Goal: Task Accomplishment & Management: Complete application form

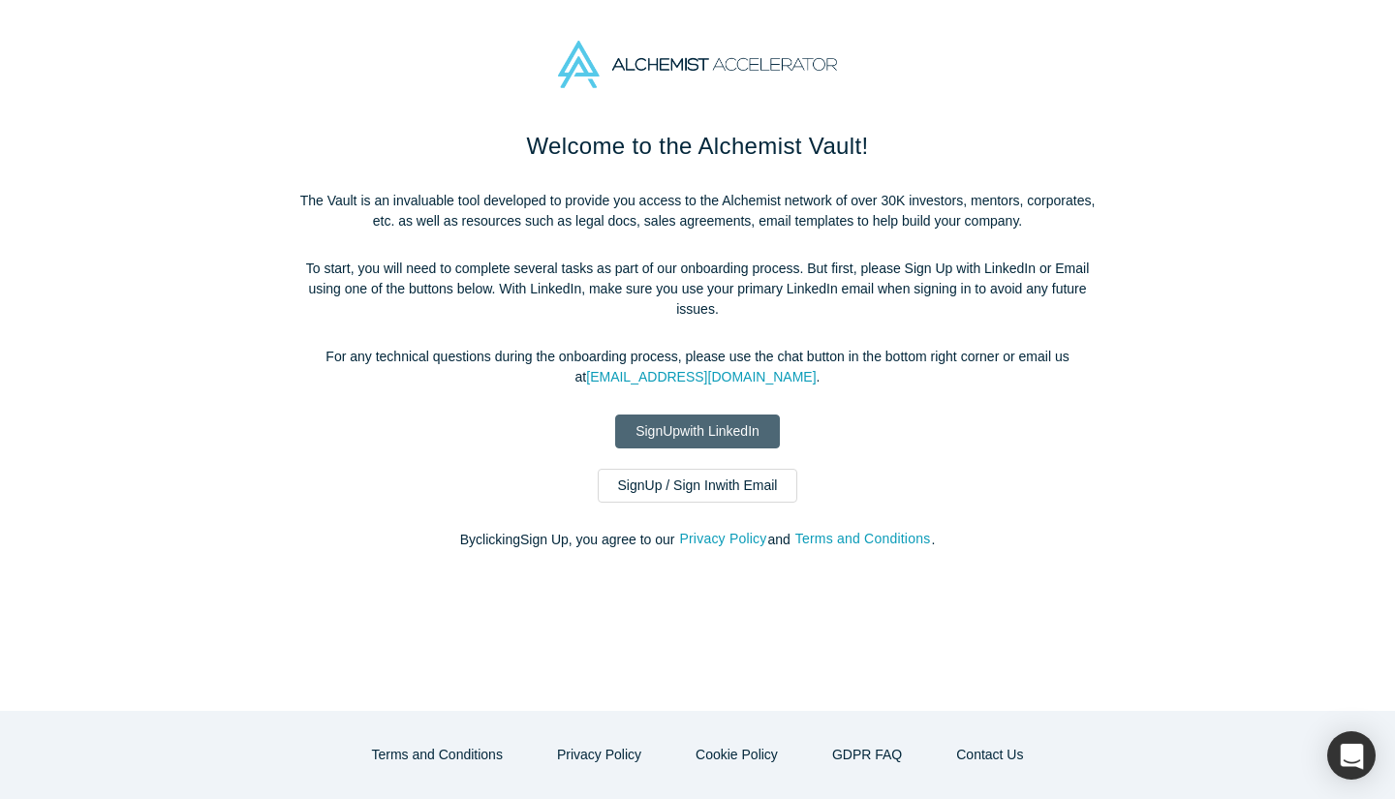
click at [663, 415] on link "Sign Up with LinkedIn" at bounding box center [697, 432] width 165 height 34
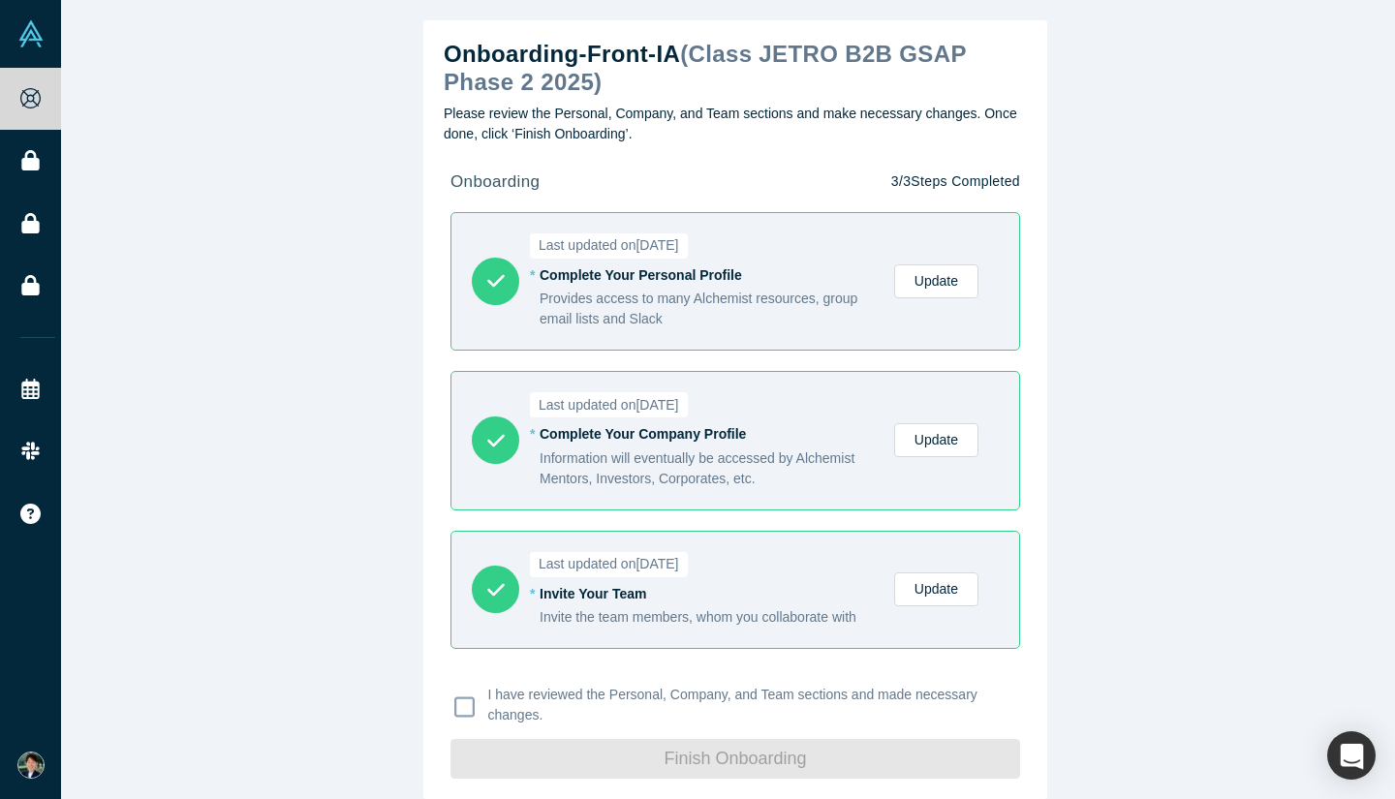
scroll to position [20, 0]
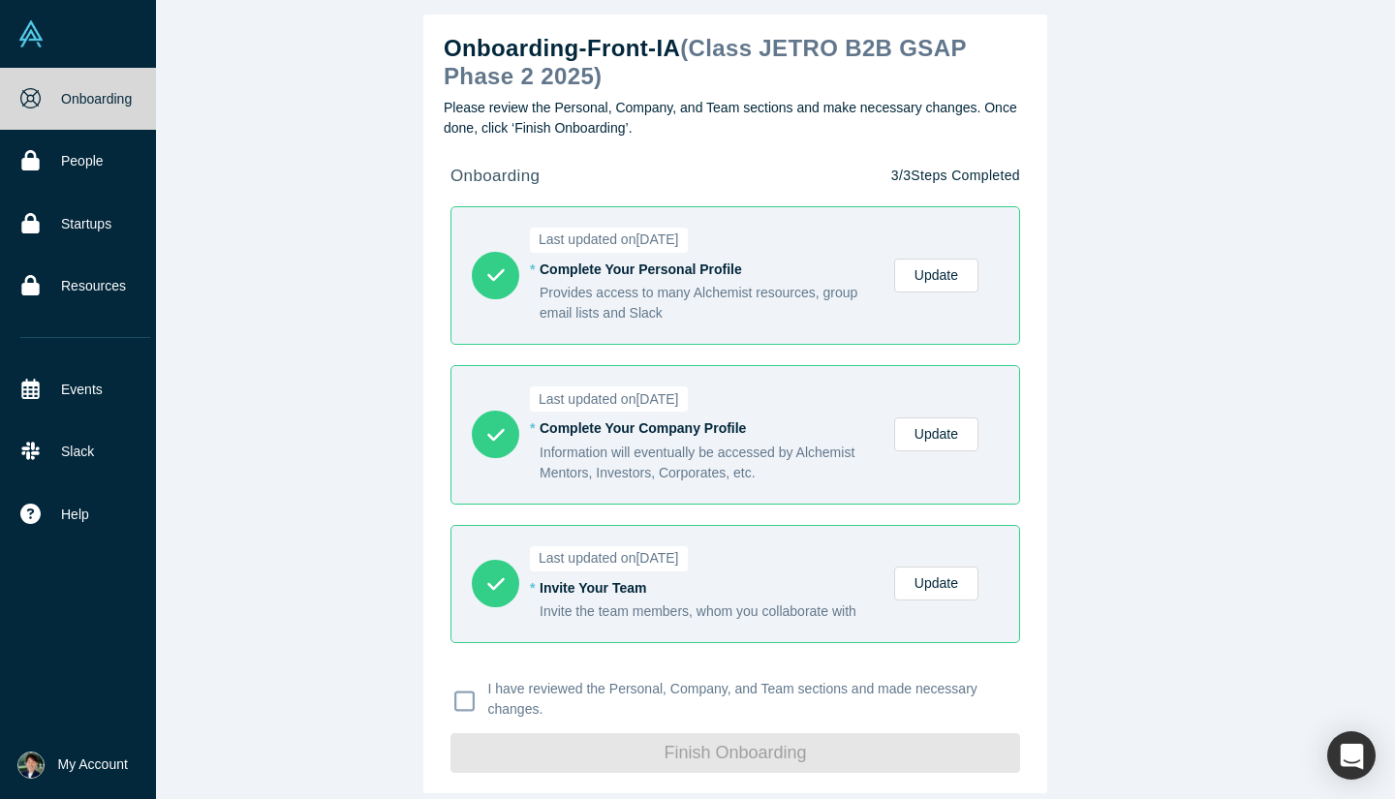
click at [49, 767] on button "My Account" at bounding box center [72, 765] width 110 height 27
click at [30, 766] on img at bounding box center [30, 765] width 27 height 27
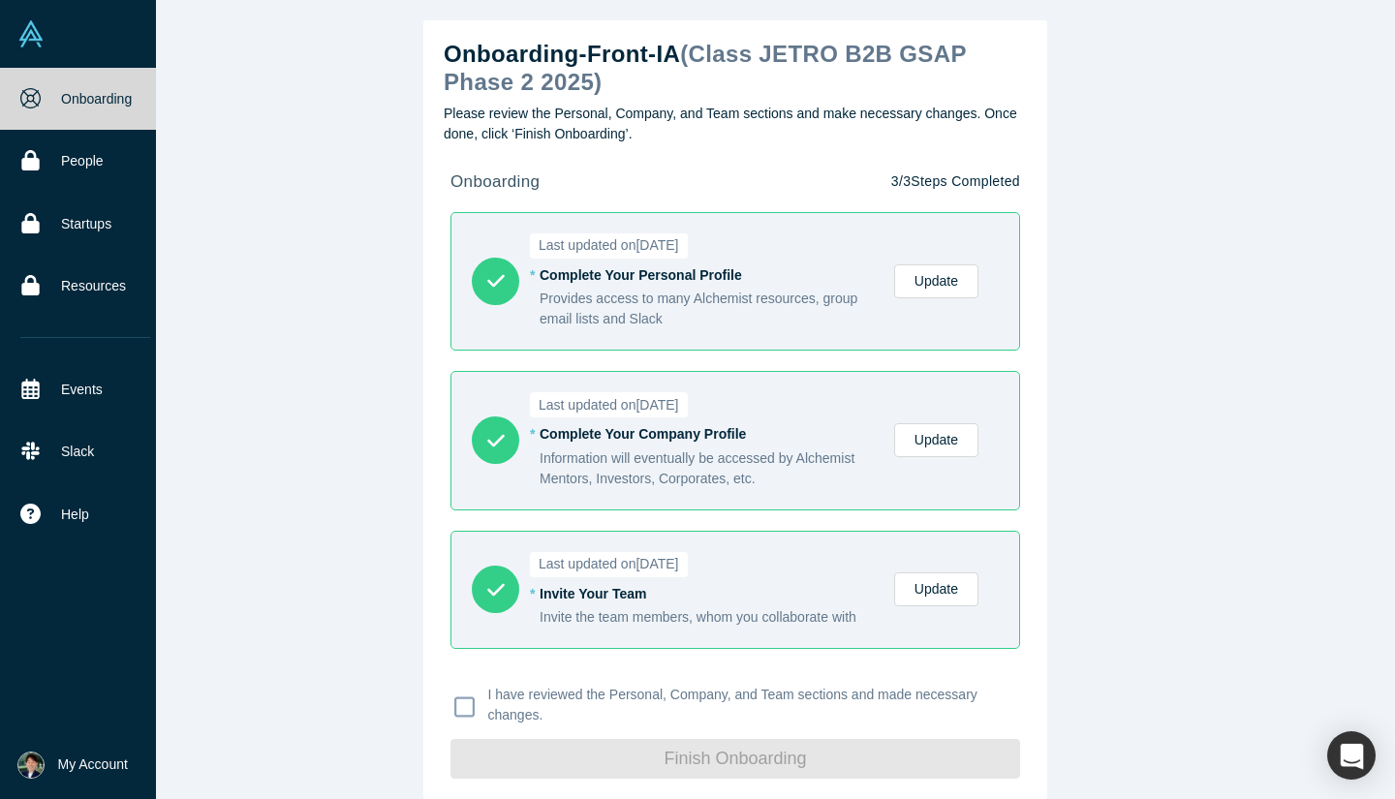
click at [23, 772] on img at bounding box center [30, 765] width 27 height 27
click at [156, 753] on button "Log Out" at bounding box center [137, 749] width 116 height 36
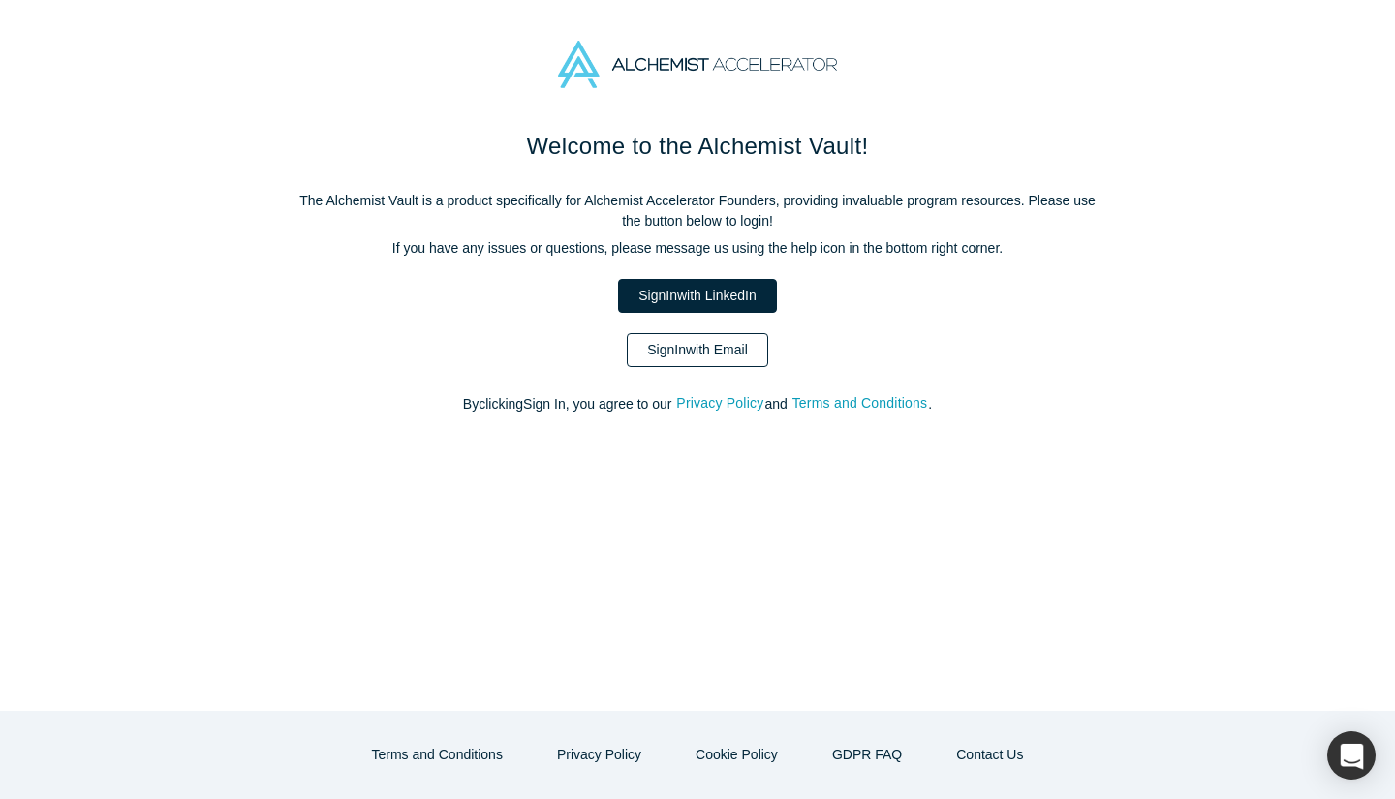
click at [721, 352] on link "Sign In with Email" at bounding box center [697, 350] width 141 height 34
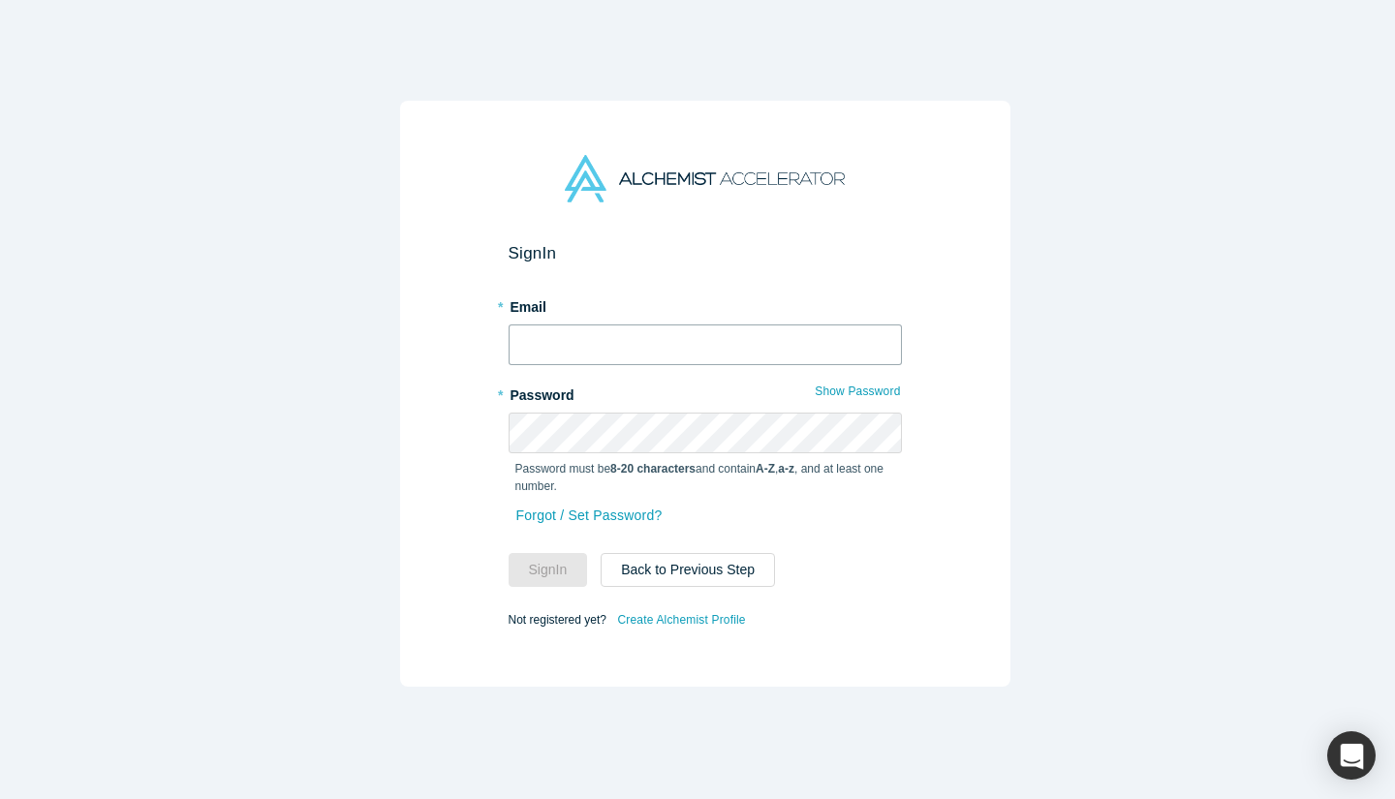
click at [692, 347] on input "text" at bounding box center [705, 345] width 393 height 41
type input "[EMAIL_ADDRESS][DOMAIN_NAME]"
click at [509, 553] on button "Sign In" at bounding box center [548, 570] width 79 height 34
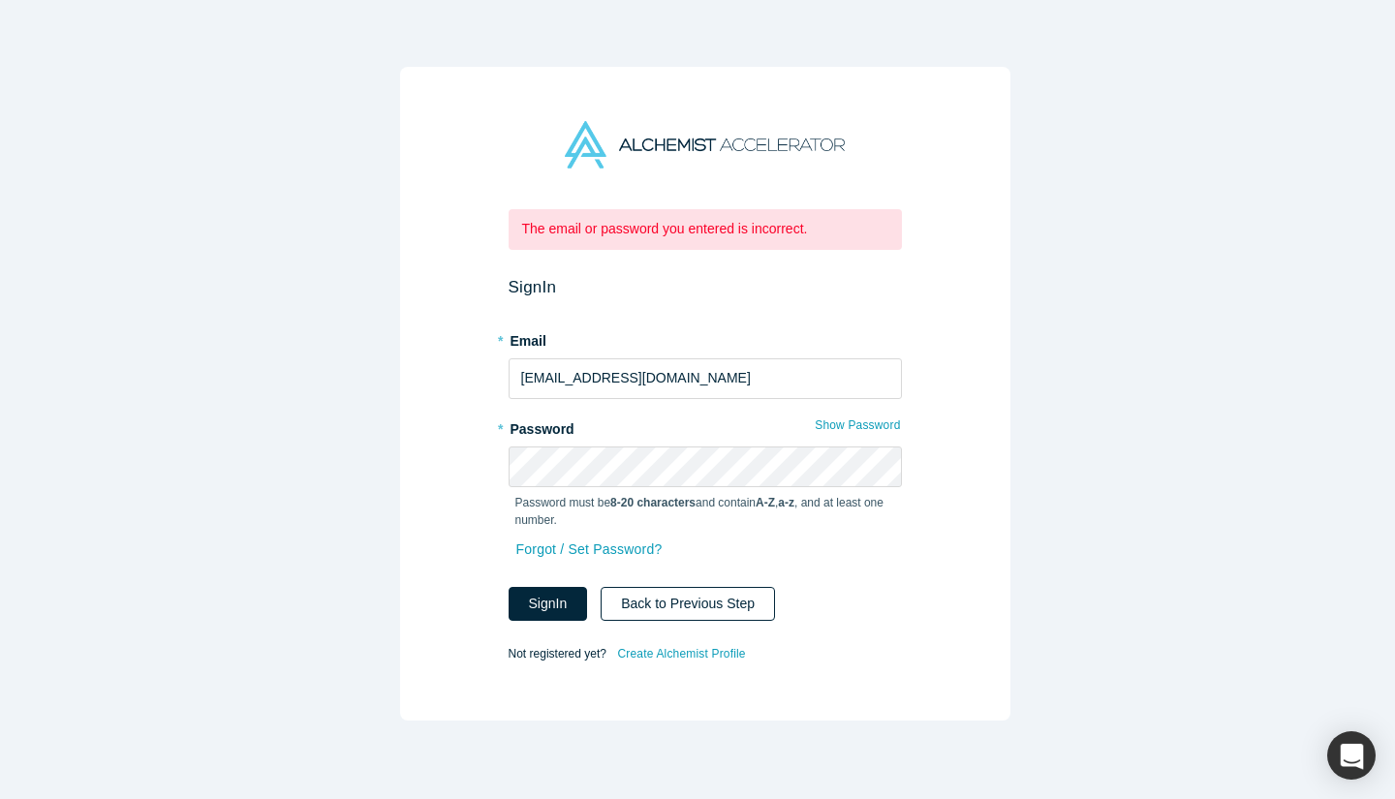
click at [630, 589] on button "Back to Previous Step" at bounding box center [688, 604] width 174 height 34
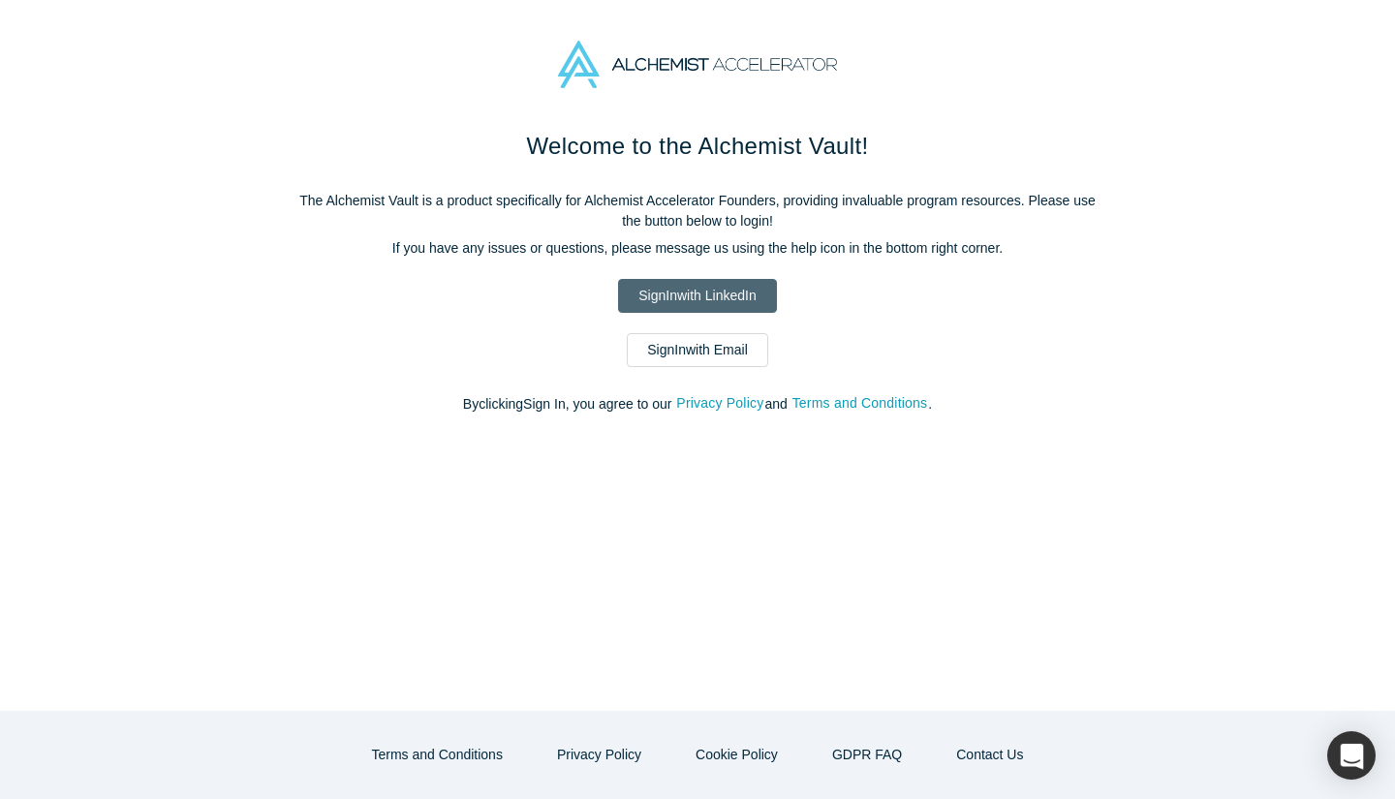
click at [762, 296] on link "Sign In with LinkedIn" at bounding box center [697, 296] width 158 height 34
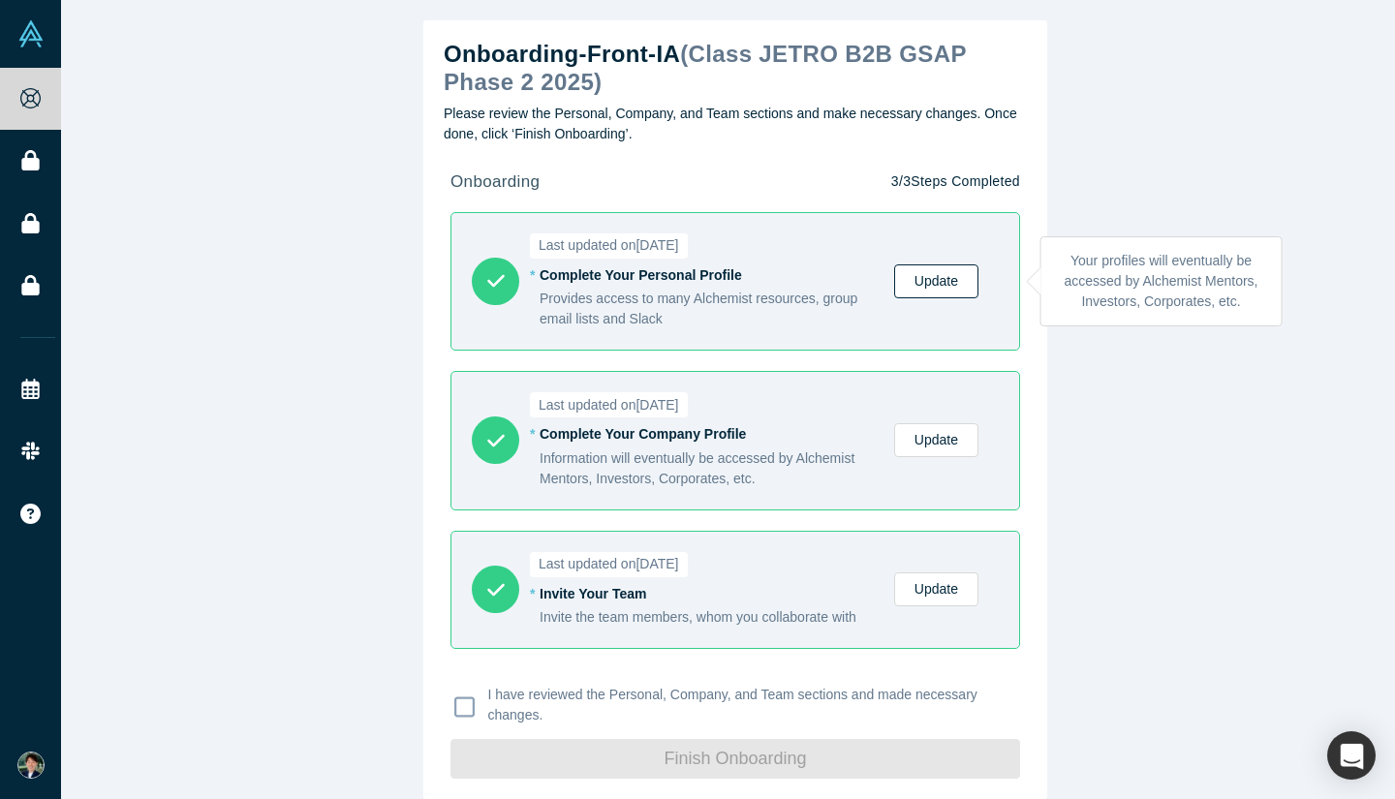
click at [935, 287] on link "Update" at bounding box center [936, 281] width 84 height 34
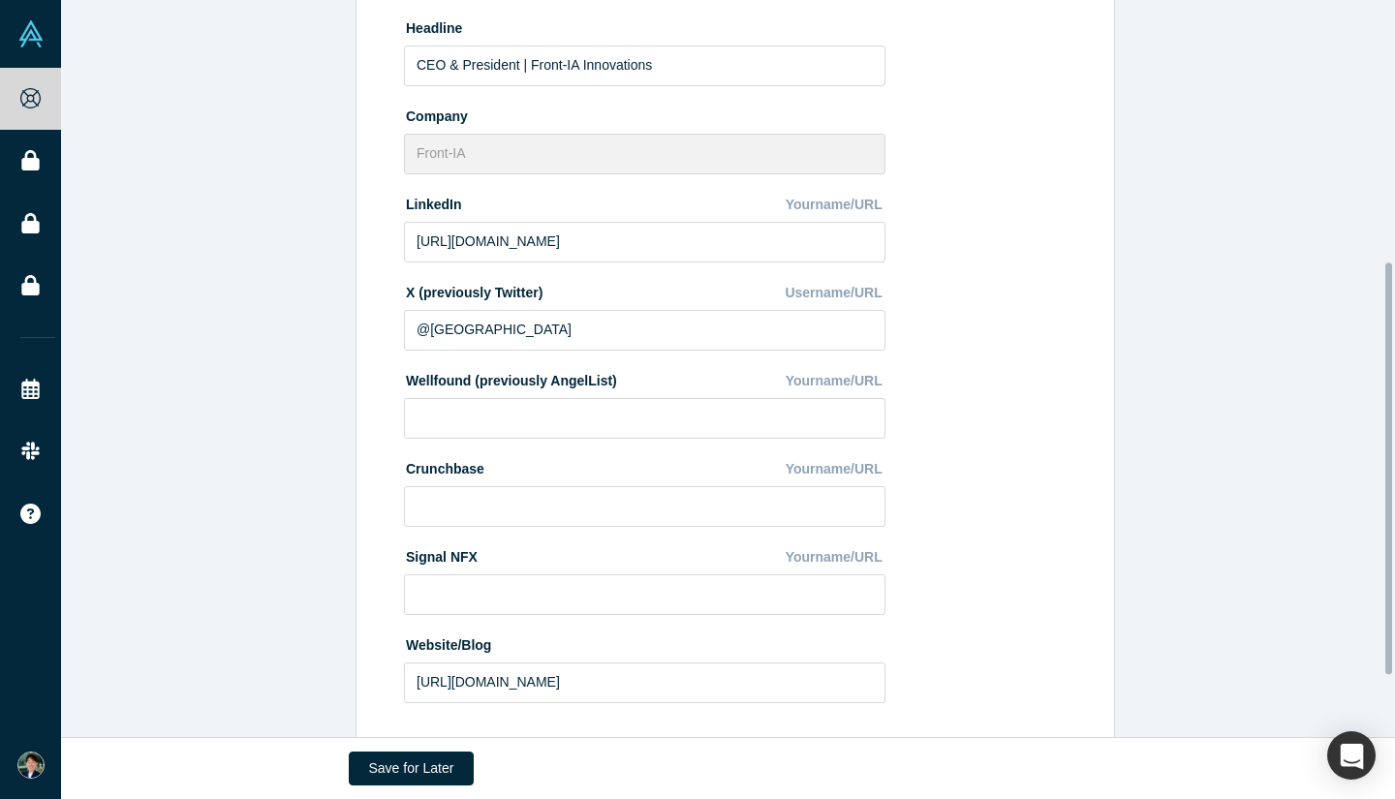
scroll to position [578, 0]
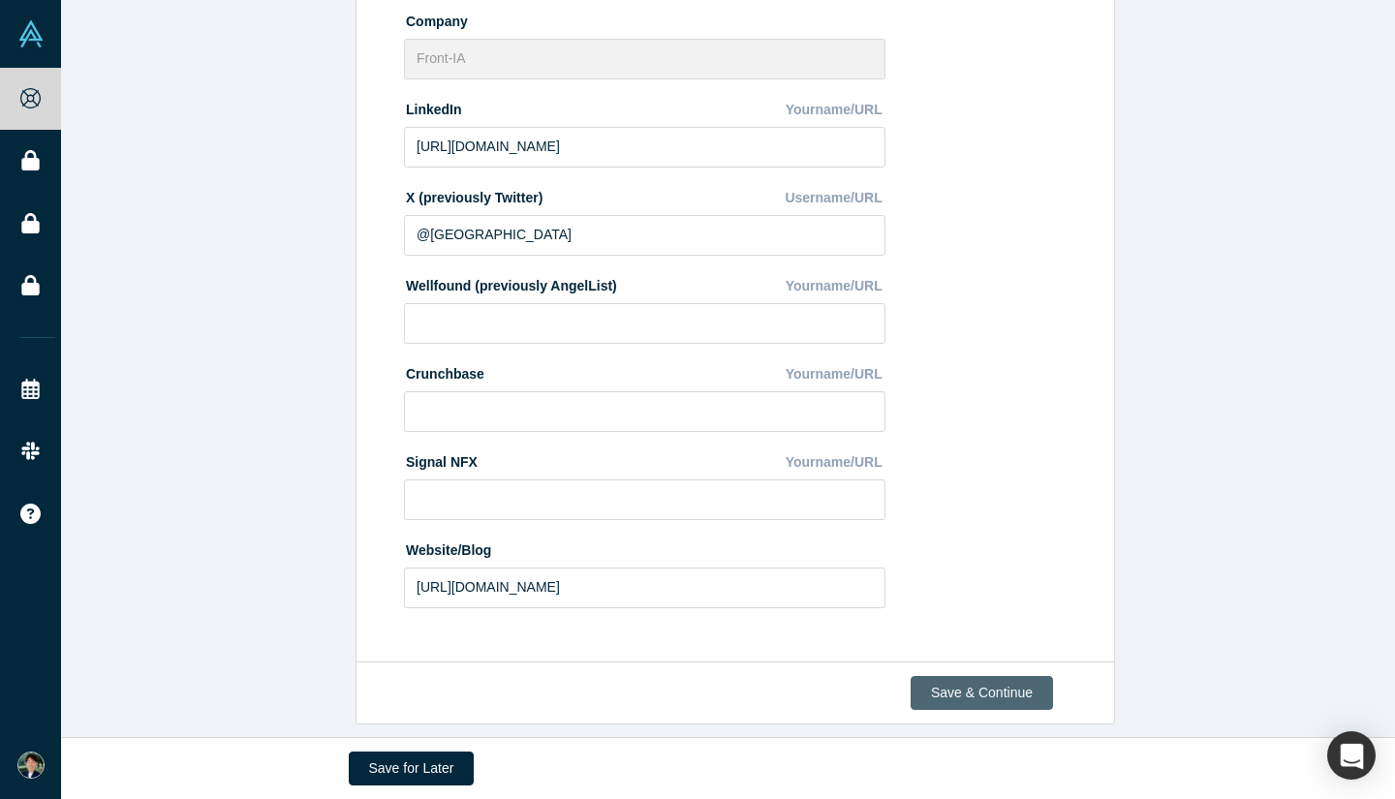
click at [970, 676] on button "Save & Continue" at bounding box center [982, 693] width 142 height 34
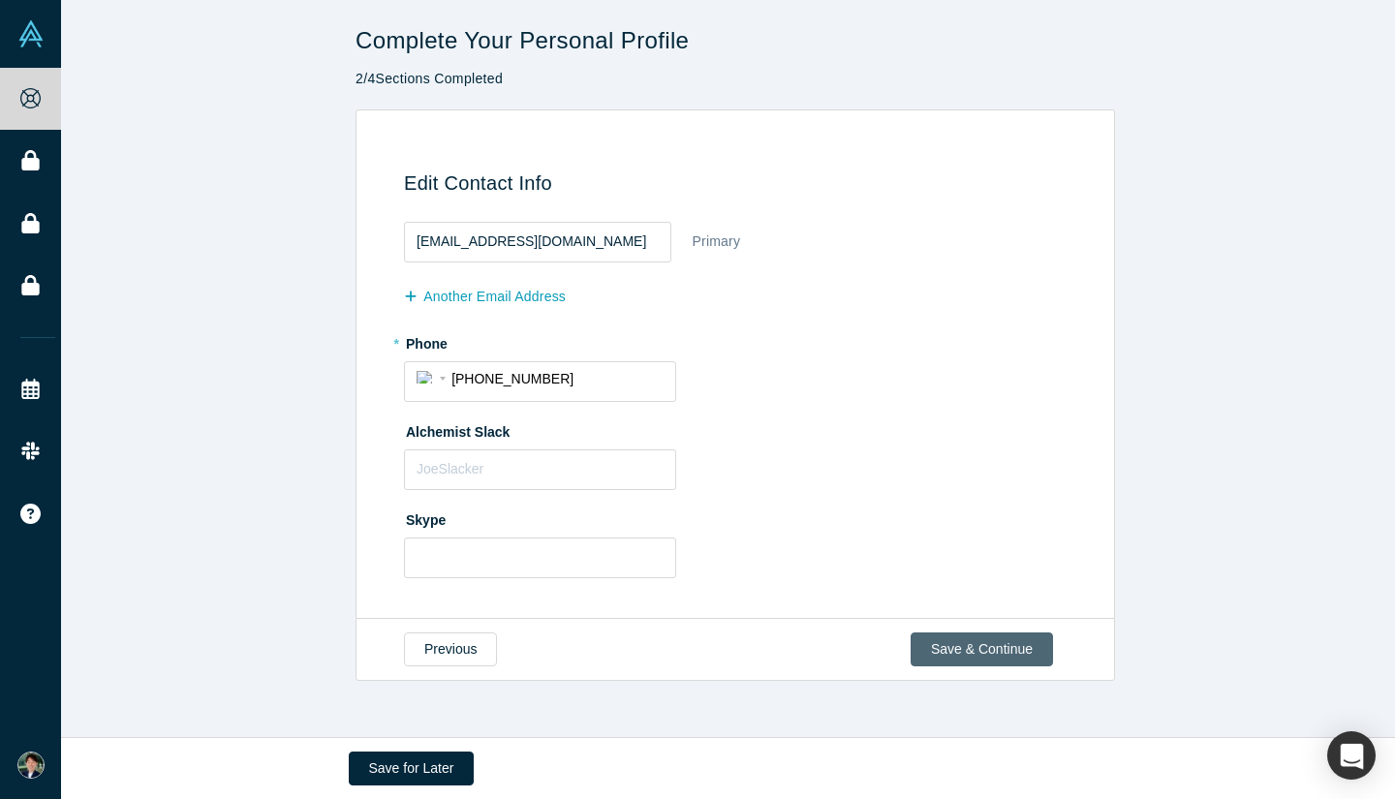
click at [951, 649] on button "Save & Continue" at bounding box center [982, 650] width 142 height 34
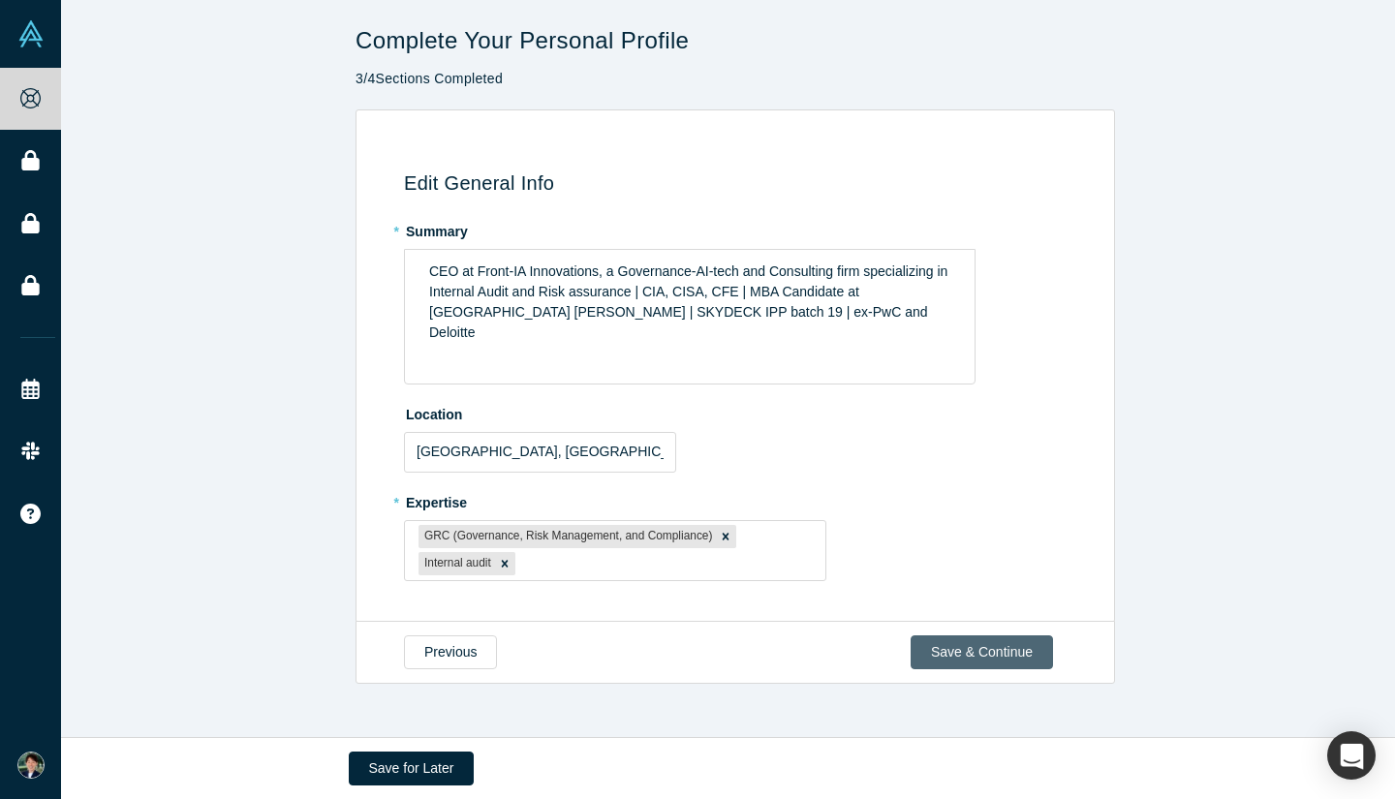
click at [938, 654] on button "Save & Continue" at bounding box center [982, 653] width 142 height 34
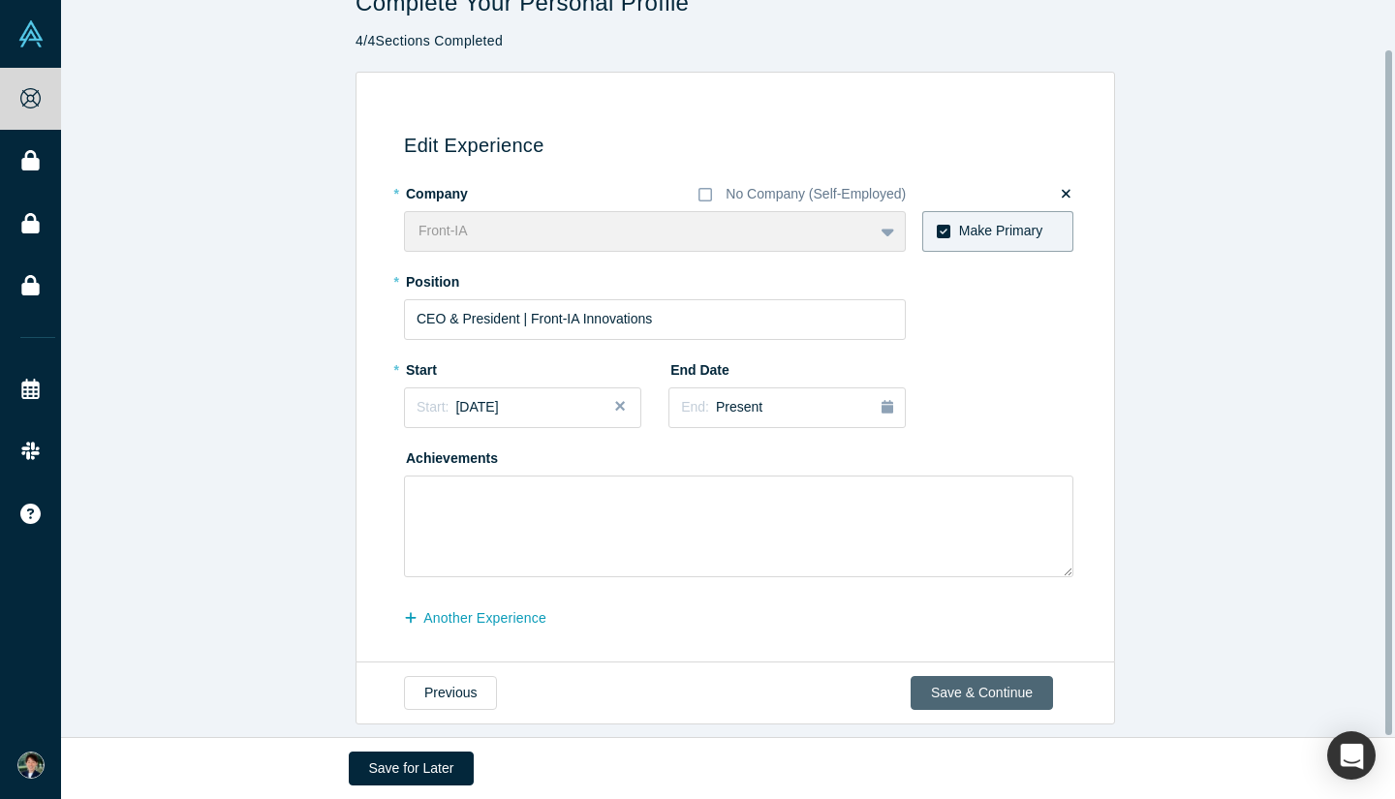
scroll to position [52, 0]
click at [940, 683] on button "Save & Continue" at bounding box center [982, 693] width 142 height 34
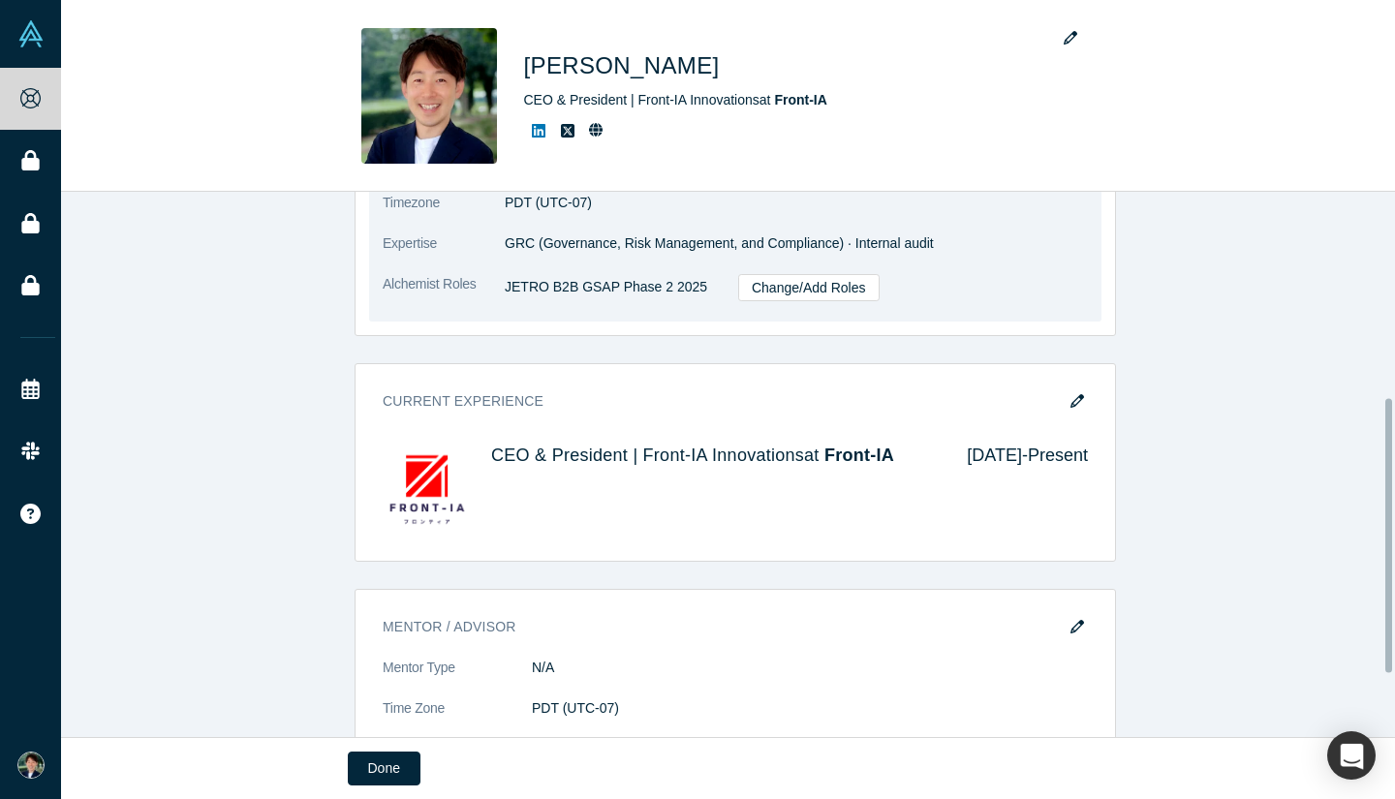
scroll to position [534, 0]
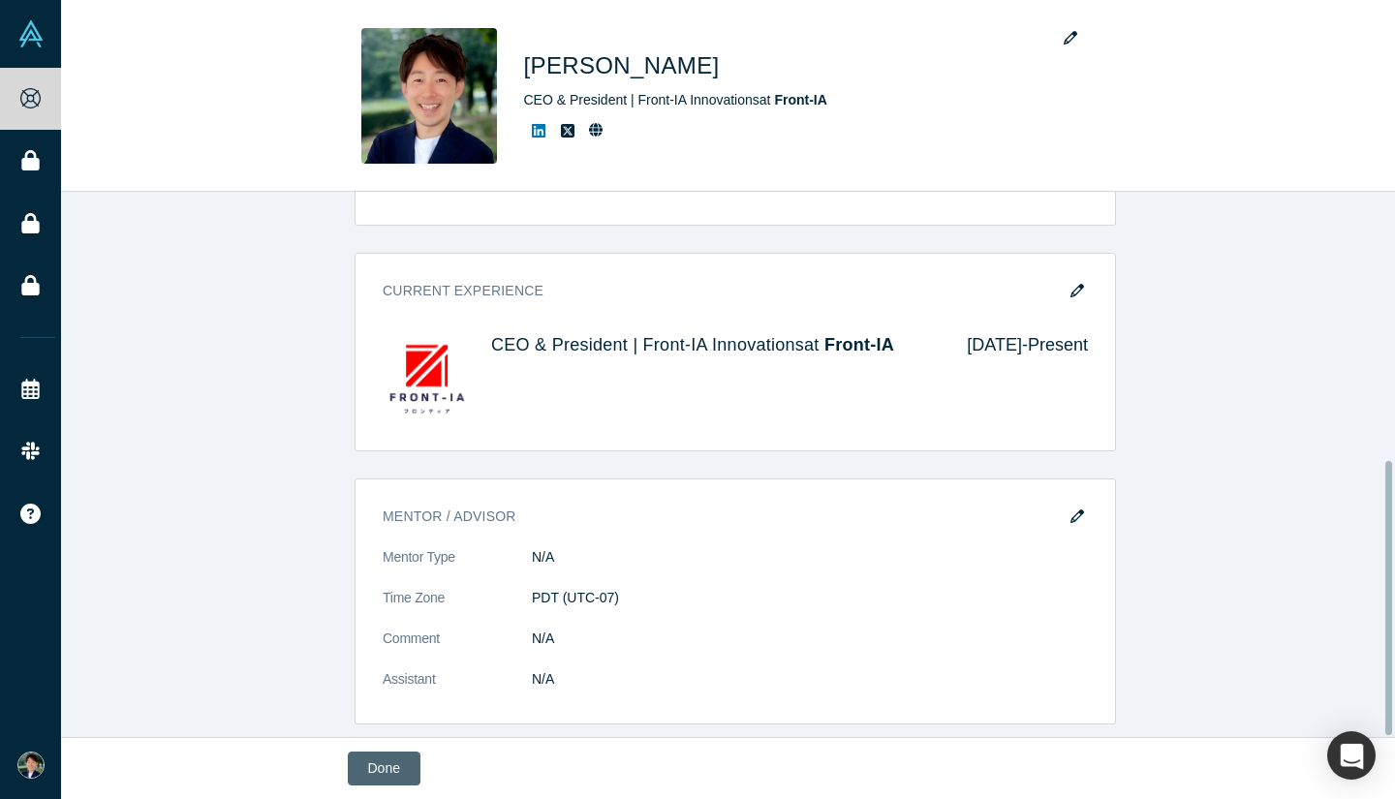
click at [383, 762] on button "Done" at bounding box center [384, 769] width 73 height 34
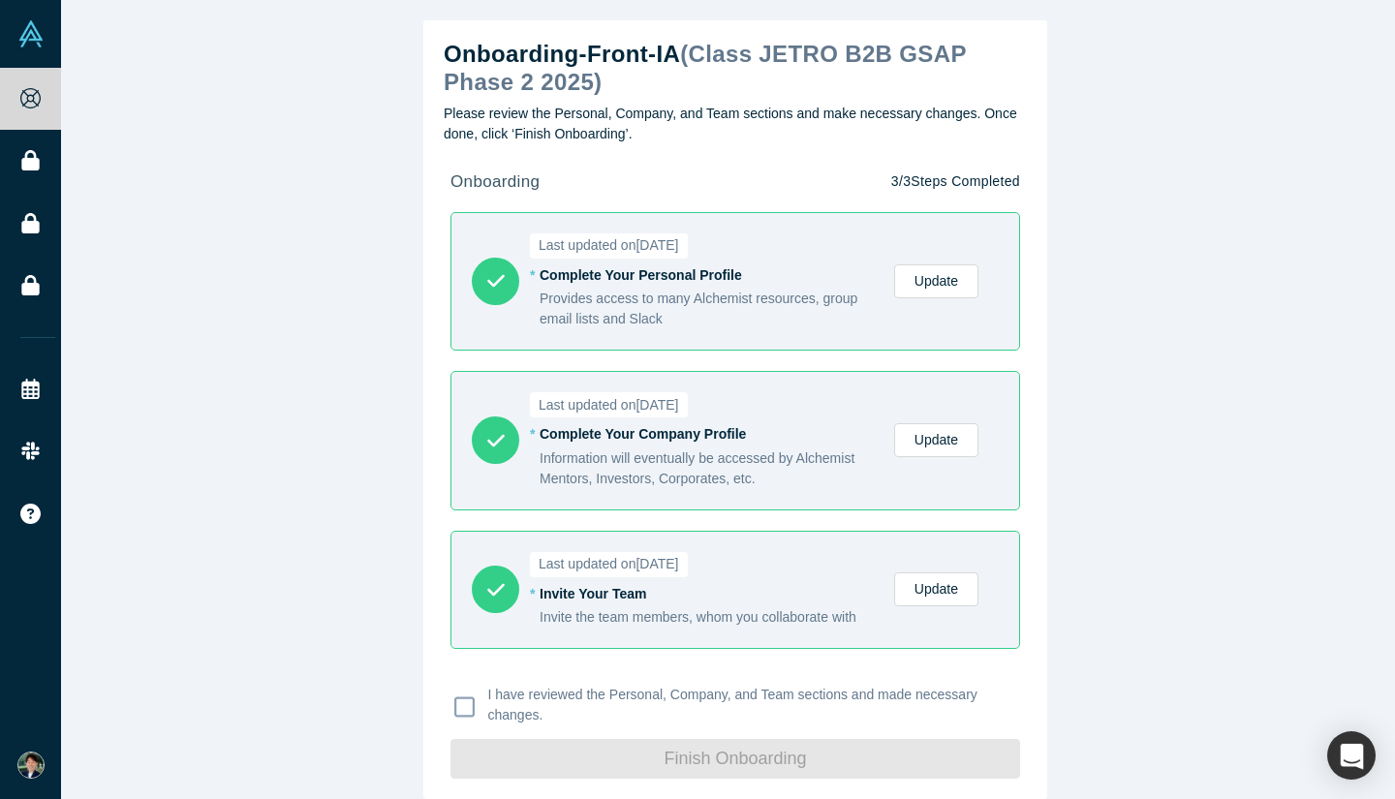
scroll to position [20, 0]
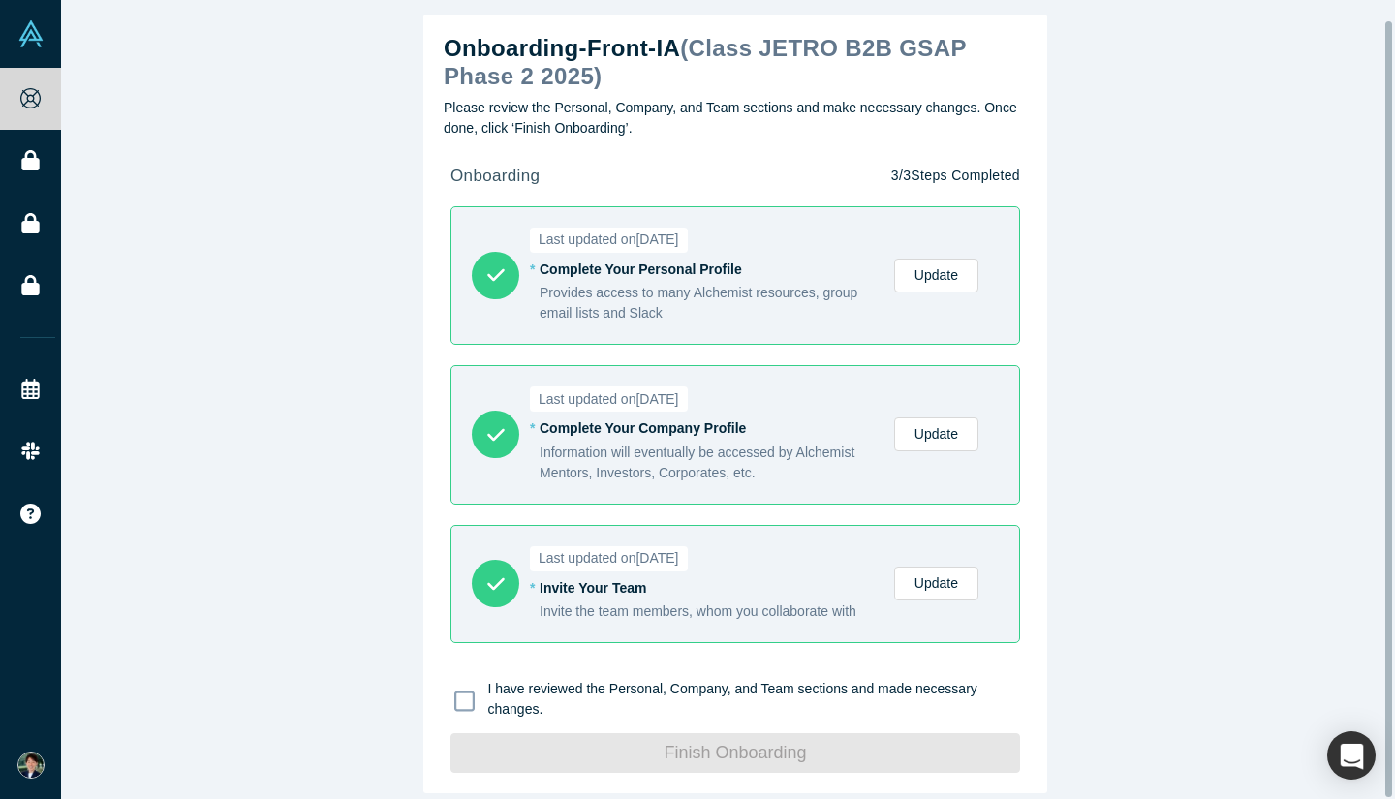
click at [456, 690] on icon at bounding box center [464, 701] width 20 height 23
click at [0, 0] on input "I have reviewed the Personal, Company, and Team sections and made necessary cha…" at bounding box center [0, 0] width 0 height 0
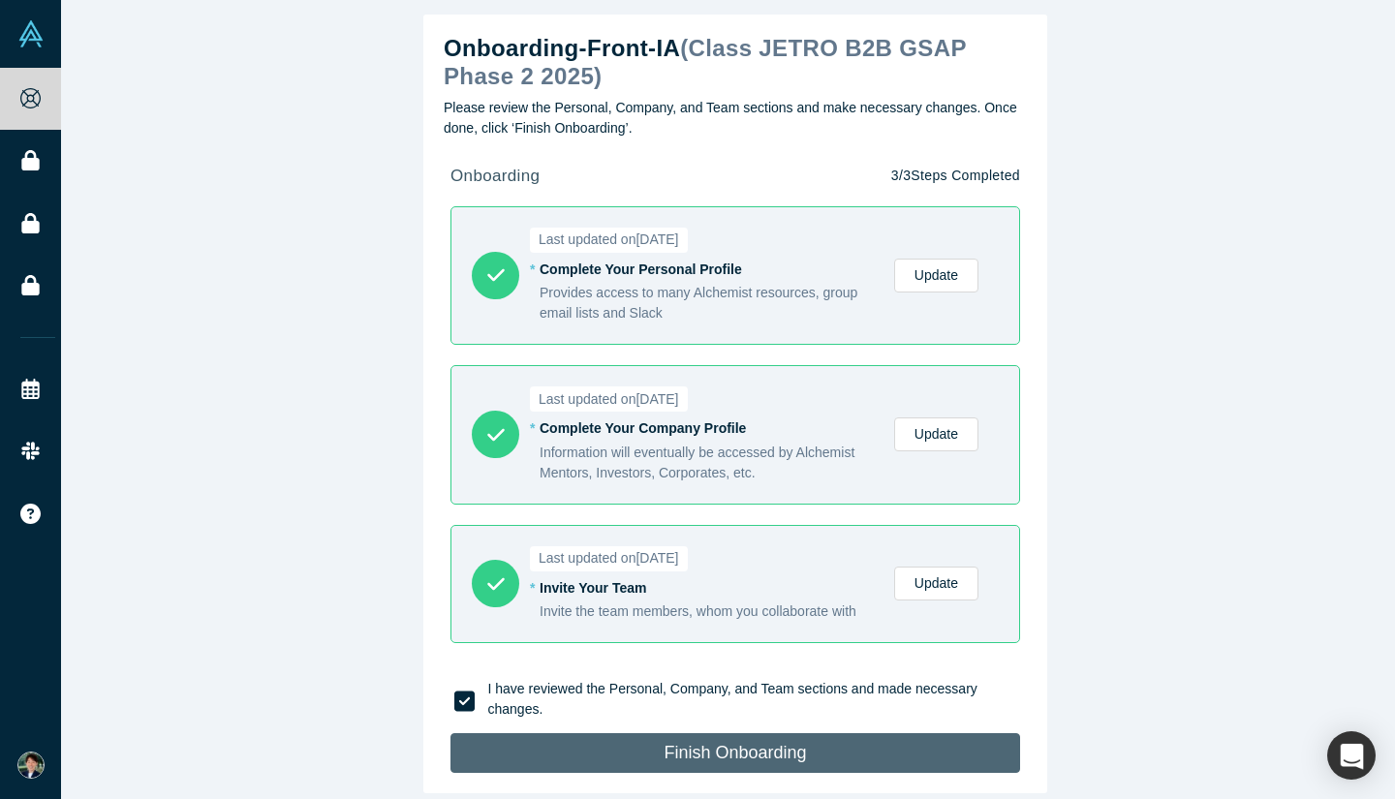
click at [544, 739] on button "Finish Onboarding" at bounding box center [736, 753] width 570 height 40
